Goal: Task Accomplishment & Management: Manage account settings

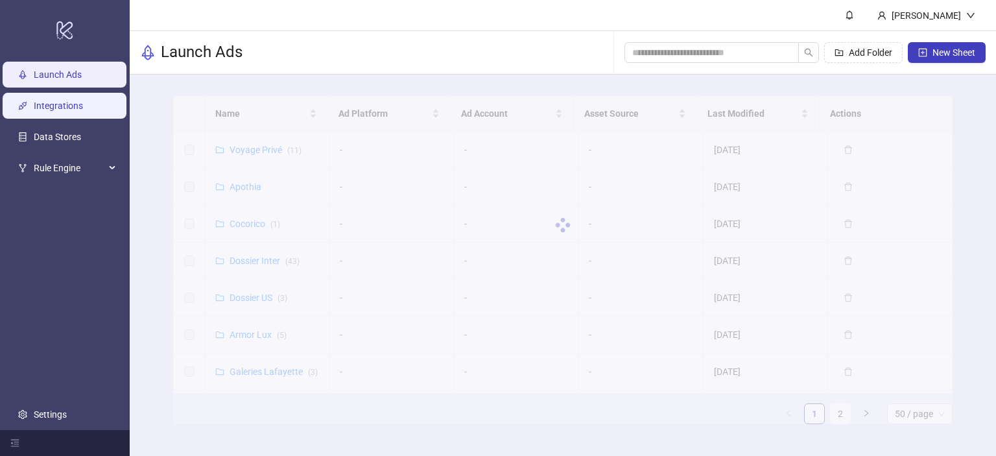
click at [83, 104] on link "Integrations" at bounding box center [58, 106] width 49 height 10
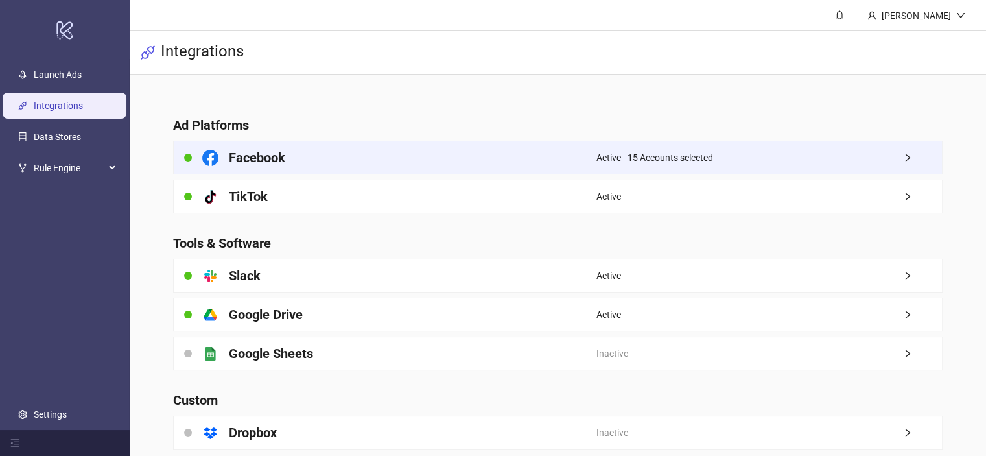
click at [625, 154] on span "Active - 15 Accounts selected" at bounding box center [655, 157] width 117 height 14
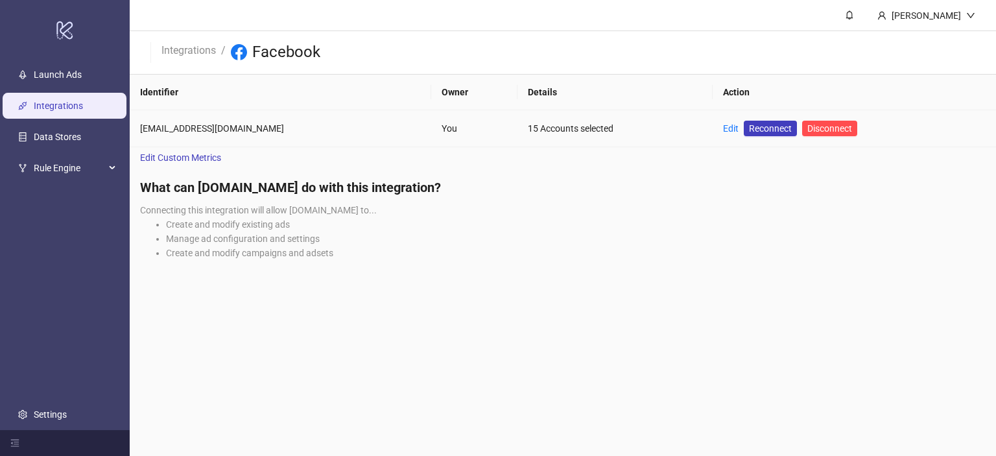
click at [713, 129] on td "Edit Reconnect Disconnect" at bounding box center [854, 128] width 283 height 37
click at [723, 129] on link "Edit" at bounding box center [731, 128] width 16 height 10
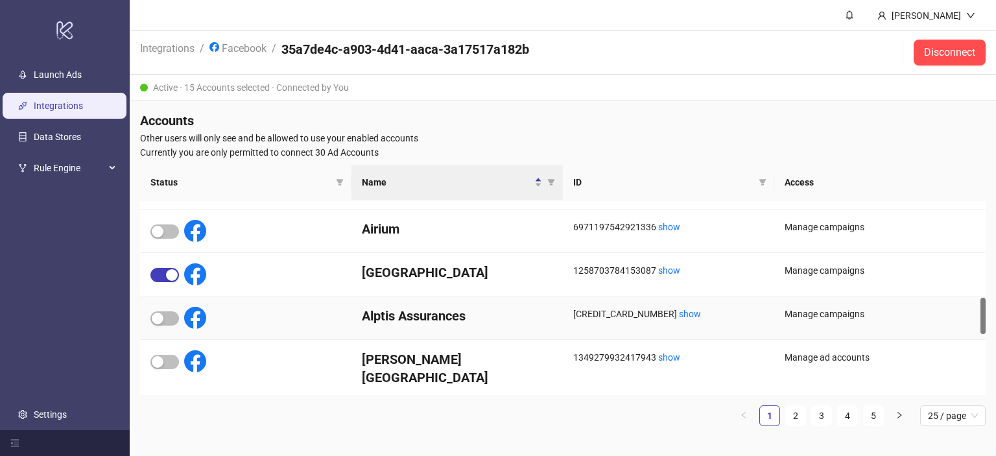
scroll to position [531, 0]
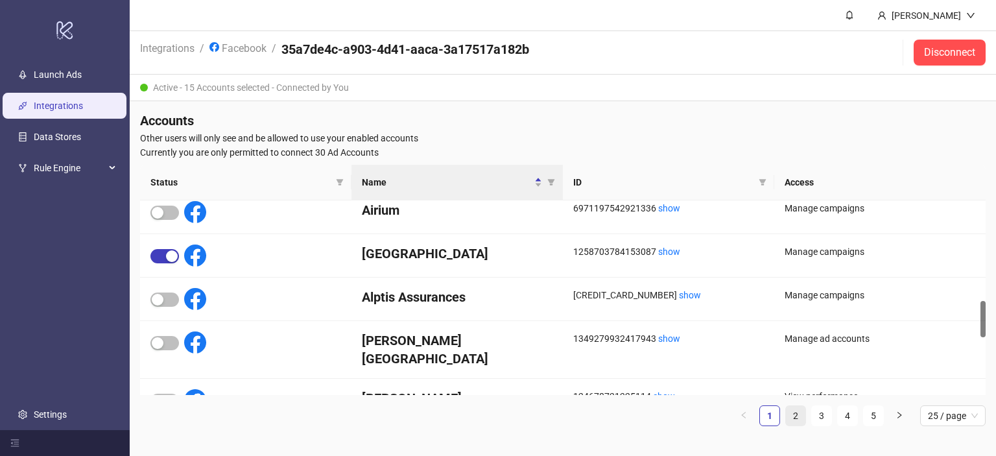
click at [797, 412] on link "2" at bounding box center [795, 415] width 19 height 19
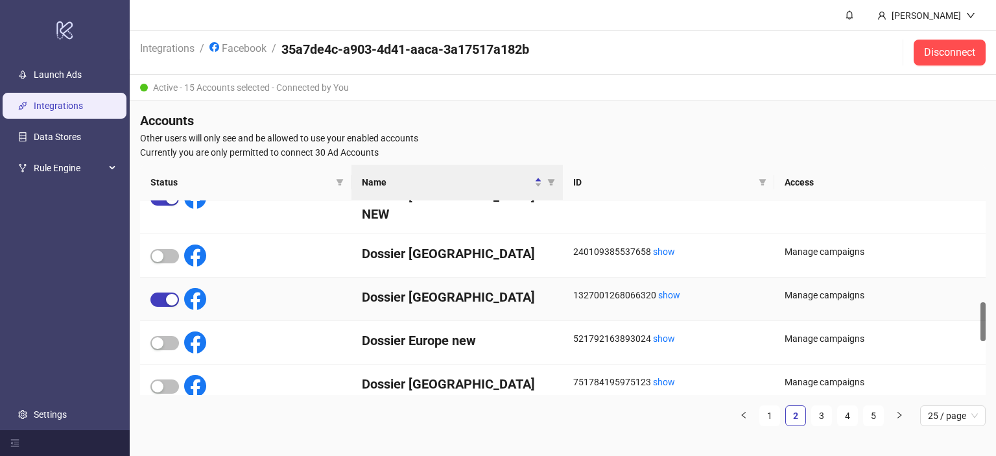
scroll to position [468, 0]
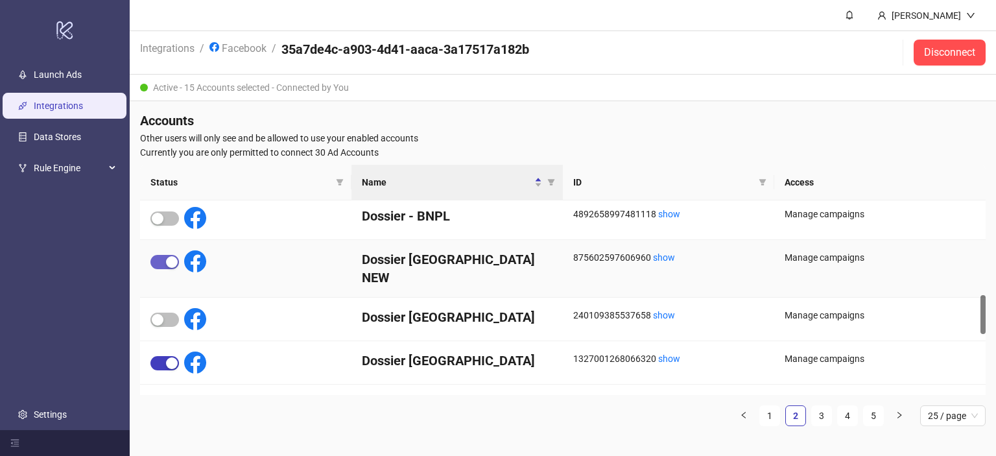
click at [163, 256] on span "button" at bounding box center [164, 262] width 29 height 14
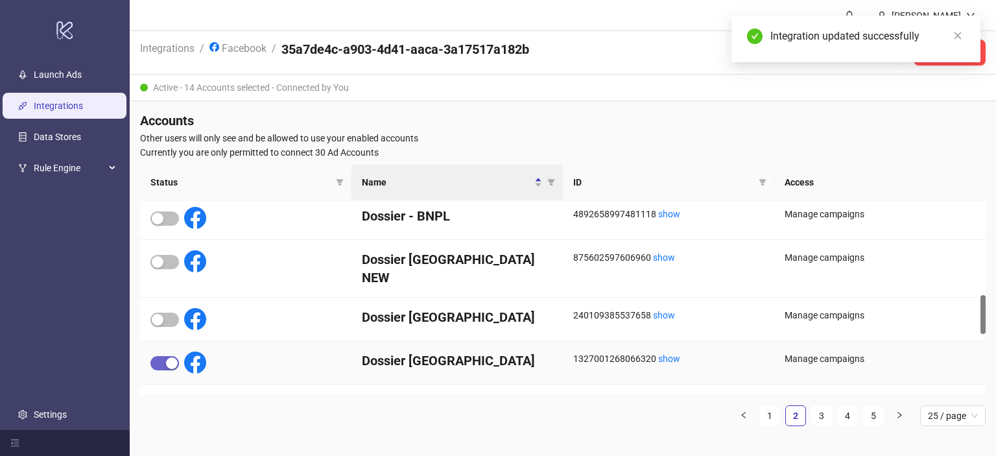
click at [167, 357] on div "button" at bounding box center [172, 363] width 12 height 12
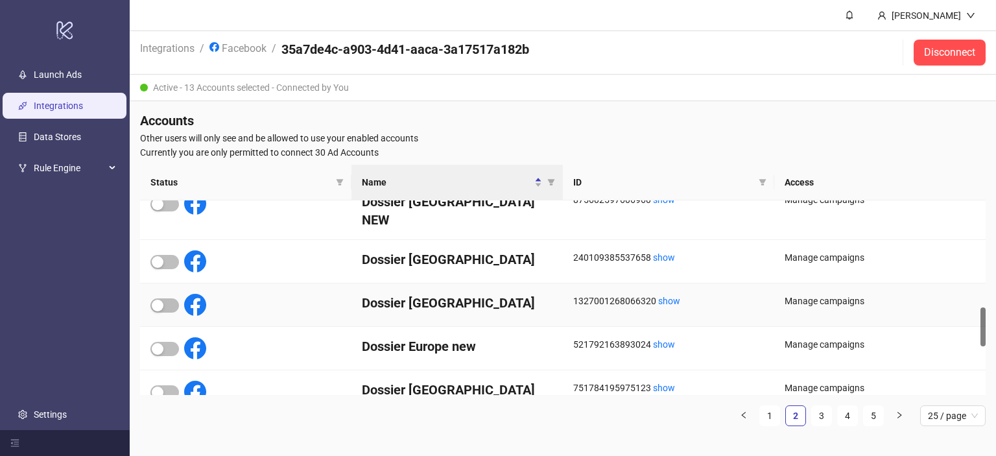
scroll to position [532, 0]
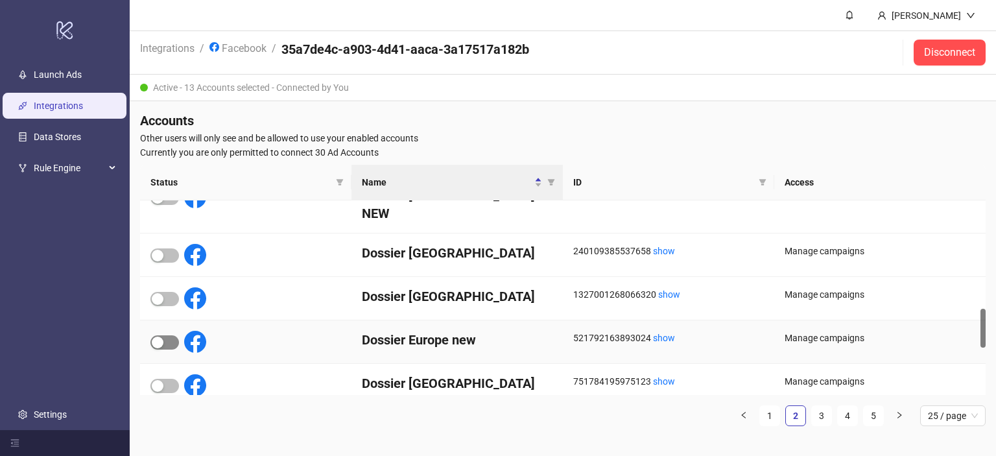
click at [165, 335] on span "button" at bounding box center [164, 342] width 29 height 14
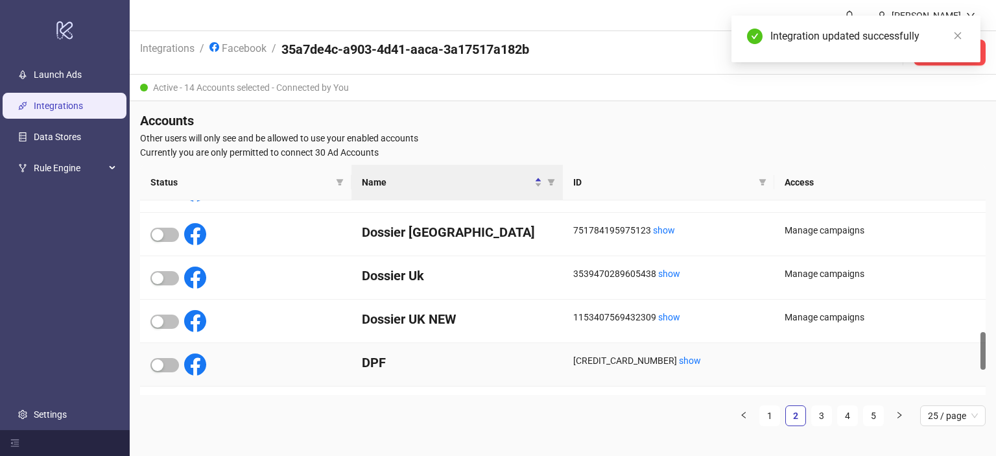
scroll to position [656, 0]
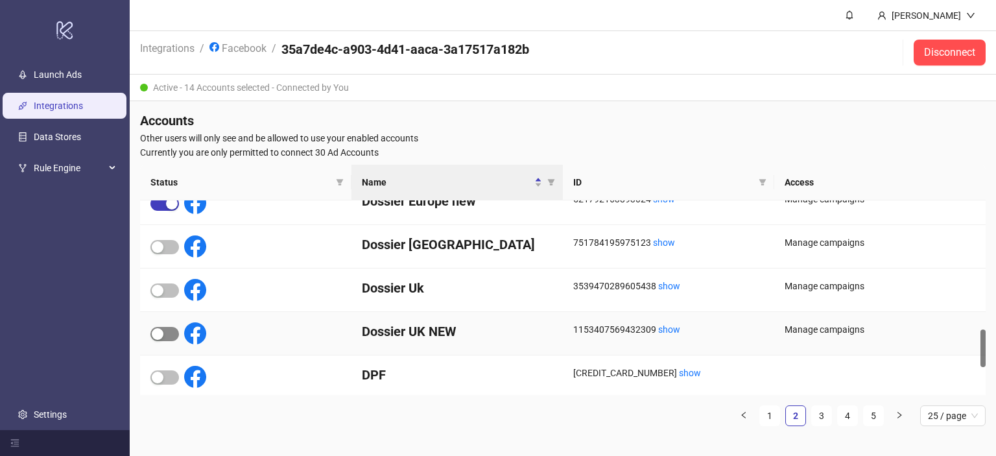
click at [166, 335] on span "button" at bounding box center [164, 334] width 29 height 14
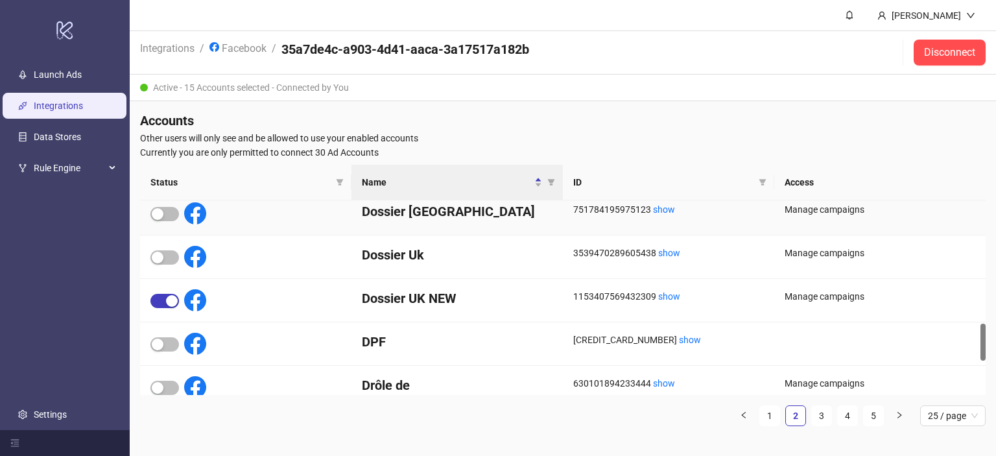
scroll to position [640, 0]
